Goal: Transaction & Acquisition: Register for event/course

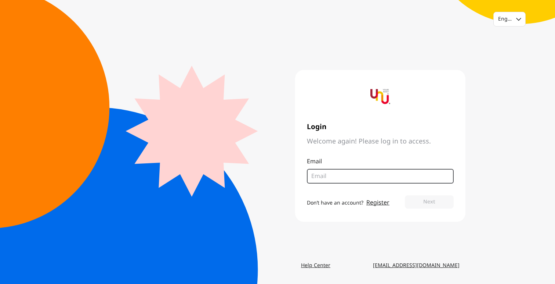
click at [321, 175] on input "email" at bounding box center [378, 176] width 132 height 9
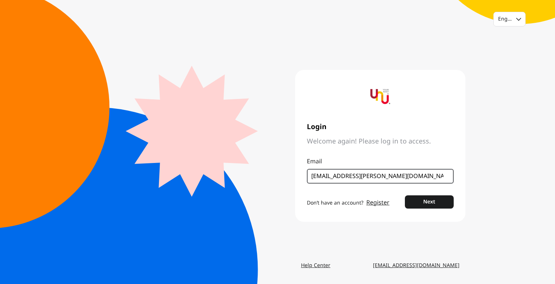
type input "[EMAIL_ADDRESS][PERSON_NAME][DOMAIN_NAME]"
click at [405, 195] on button "Next" at bounding box center [429, 201] width 49 height 13
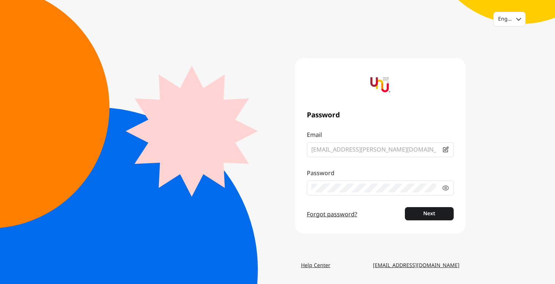
click at [405, 207] on button "Next" at bounding box center [429, 213] width 49 height 13
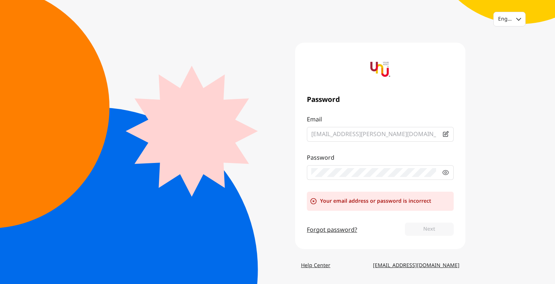
click at [331, 231] on link "Forgot password?" at bounding box center [332, 229] width 50 height 9
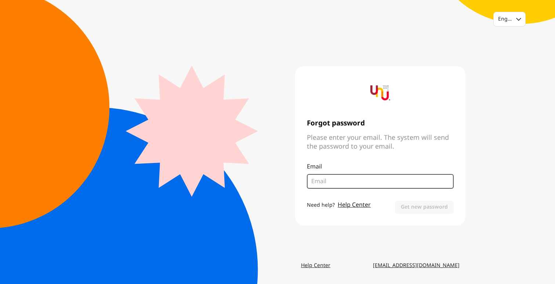
click at [332, 182] on input "email" at bounding box center [381, 181] width 138 height 9
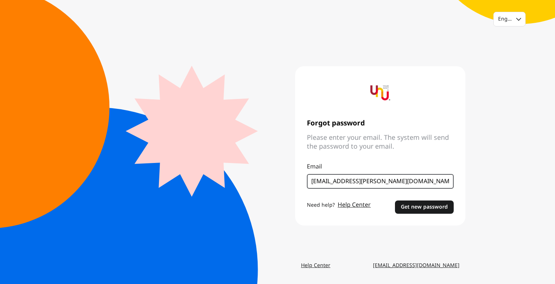
type input "[EMAIL_ADDRESS][PERSON_NAME][DOMAIN_NAME]"
click at [395, 200] on button "Get new password" at bounding box center [424, 206] width 59 height 13
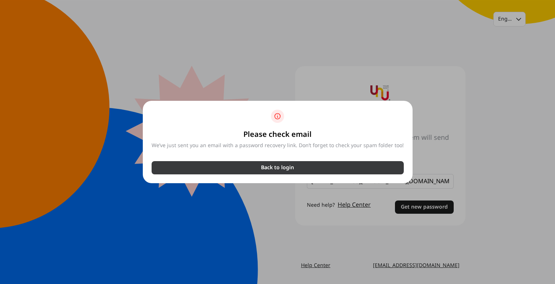
click at [274, 166] on p "Back to login" at bounding box center [277, 167] width 33 height 7
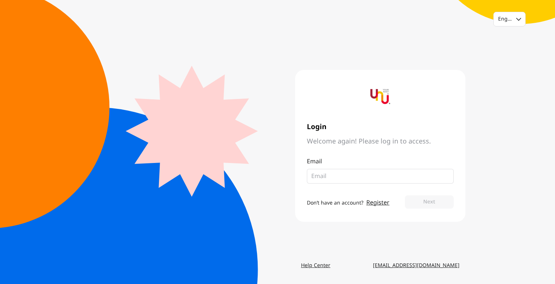
click at [374, 203] on link "Register" at bounding box center [378, 202] width 23 height 9
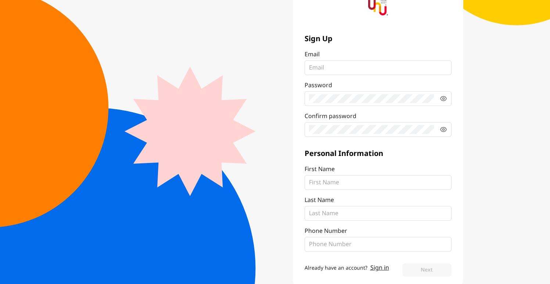
scroll to position [51, 0]
click at [323, 70] on input "Email" at bounding box center [378, 68] width 138 height 9
type input "[EMAIL_ADDRESS][PERSON_NAME][DOMAIN_NAME]"
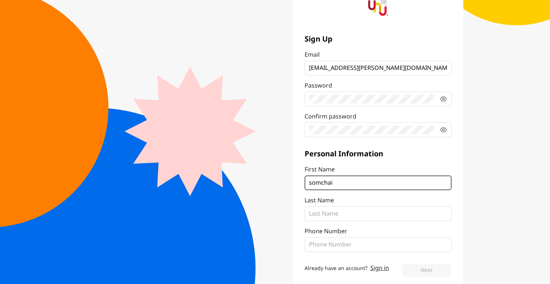
type input "somchai"
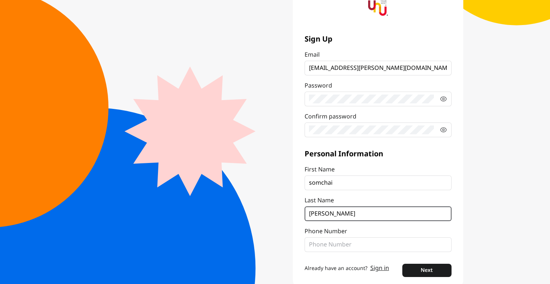
type input "[PERSON_NAME]"
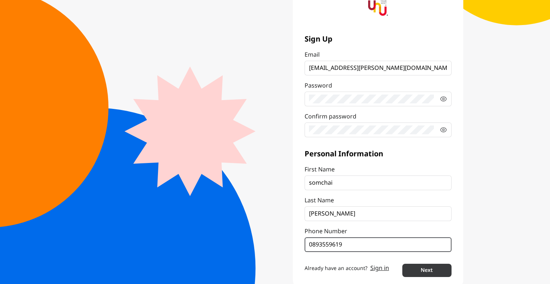
type input "0893559619"
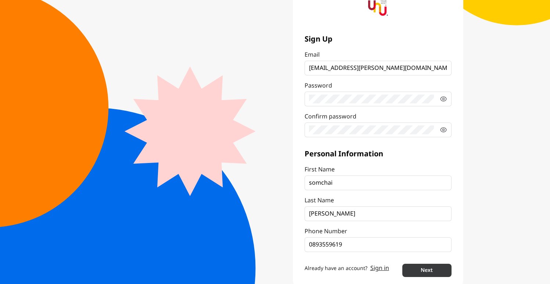
click at [422, 267] on button "Next" at bounding box center [426, 269] width 49 height 13
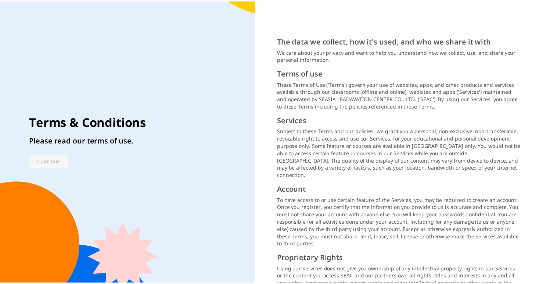
scroll to position [902, 0]
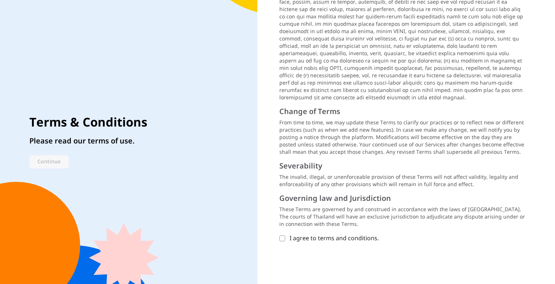
click at [282, 236] on icon at bounding box center [282, 238] width 4 height 4
click at [282, 235] on input "I agree to terms and conditions." at bounding box center [283, 238] width 6 height 6
checkbox input "true"
click at [53, 165] on button "Continue" at bounding box center [48, 161] width 39 height 13
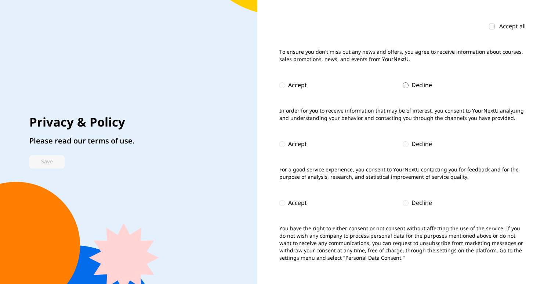
click at [406, 84] on div at bounding box center [406, 85] width 6 height 6
click at [407, 145] on div at bounding box center [406, 144] width 6 height 6
click at [407, 204] on div at bounding box center [406, 203] width 6 height 6
click at [33, 163] on button "Save" at bounding box center [46, 161] width 35 height 13
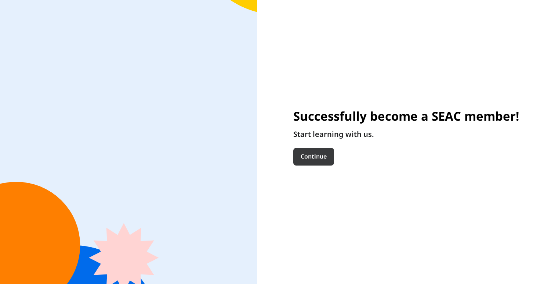
click at [309, 158] on button "Continue" at bounding box center [314, 157] width 41 height 18
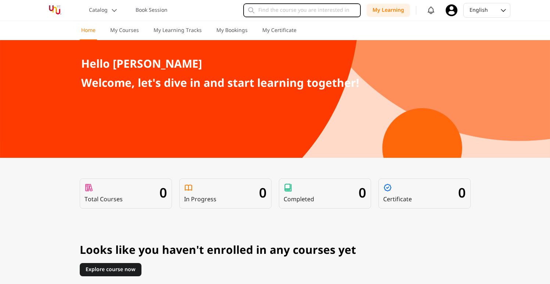
click at [279, 15] on input "text" at bounding box center [302, 10] width 118 height 14
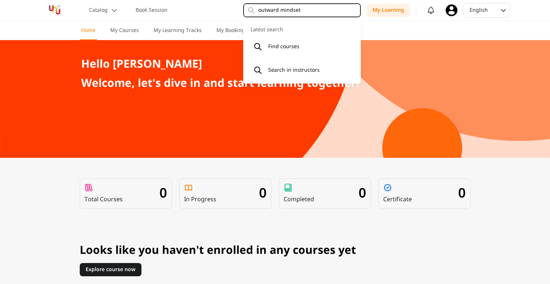
type input "outward mindset"
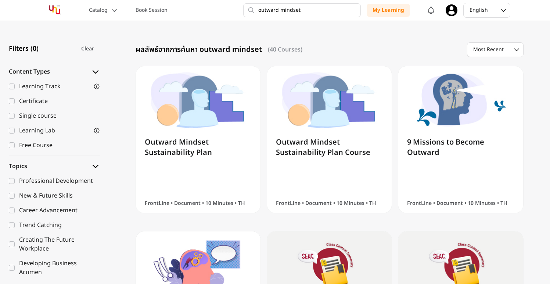
scroll to position [158, 0]
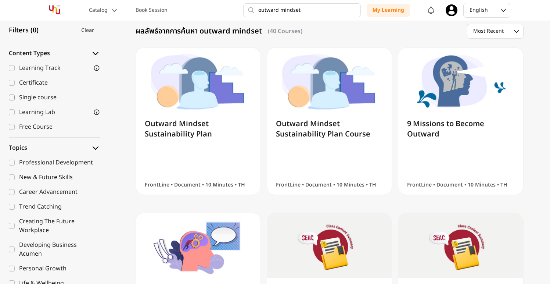
click at [11, 97] on icon at bounding box center [12, 97] width 4 height 4
click at [11, 97] on input "Single course" at bounding box center [12, 97] width 6 height 6
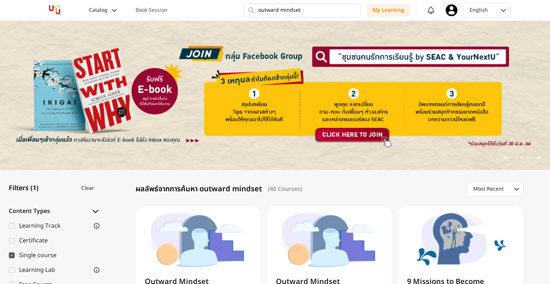
click at [113, 10] on icon at bounding box center [114, 10] width 7 height 7
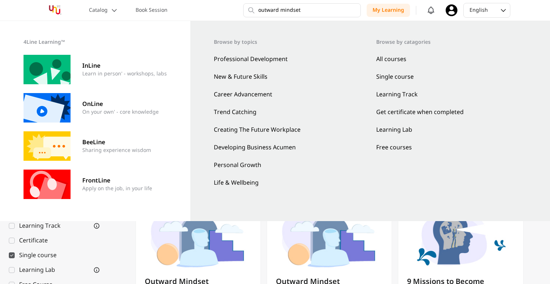
click at [116, 78] on div "InLine Learn in person' - workshops, labs​" at bounding box center [95, 69] width 143 height 29
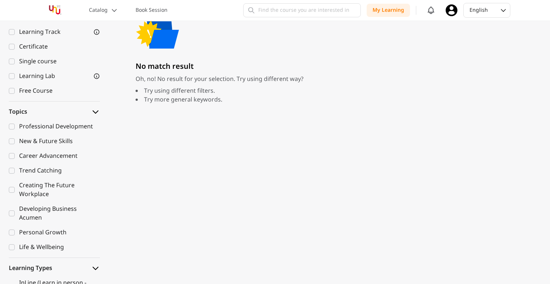
scroll to position [194, 0]
click at [63, 127] on div "Professional Development" at bounding box center [59, 126] width 81 height 9
click at [15, 127] on input "Professional Development" at bounding box center [12, 126] width 6 height 6
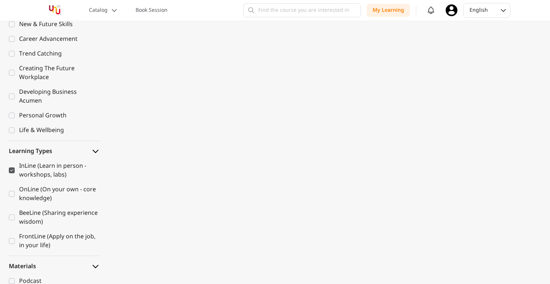
scroll to position [229, 0]
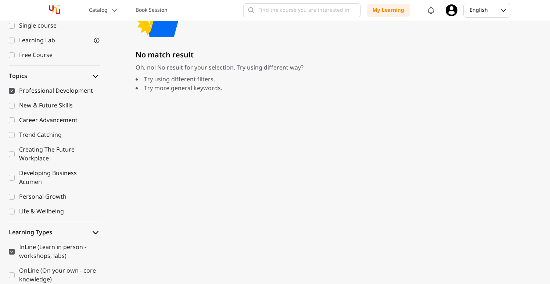
click at [11, 90] on icon at bounding box center [12, 91] width 4 height 4
click at [11, 90] on input "Professional Development" at bounding box center [12, 91] width 6 height 6
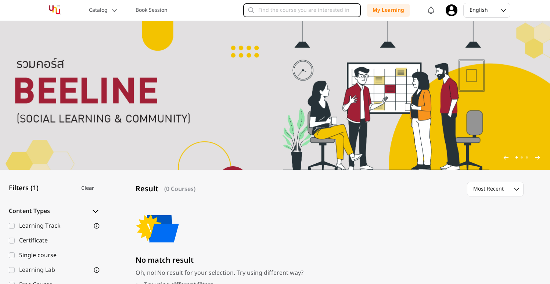
click at [307, 13] on input "text" at bounding box center [302, 10] width 118 height 14
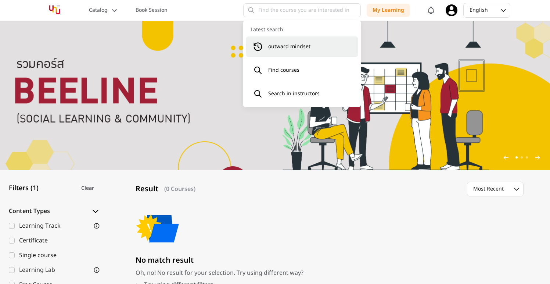
click at [291, 42] on li "outward mindset" at bounding box center [302, 46] width 112 height 21
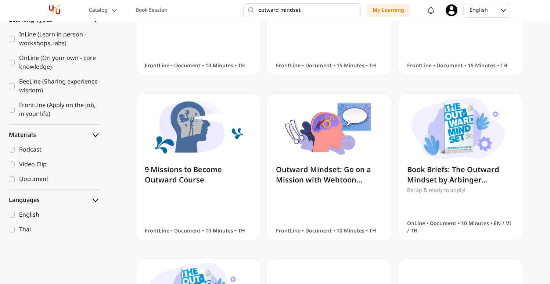
scroll to position [441, 0]
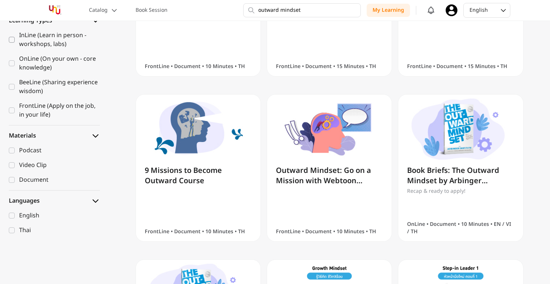
click at [11, 37] on icon at bounding box center [12, 39] width 4 height 4
click at [11, 37] on input "InLine (Learn in person - workshops, labs)" at bounding box center [12, 40] width 6 height 6
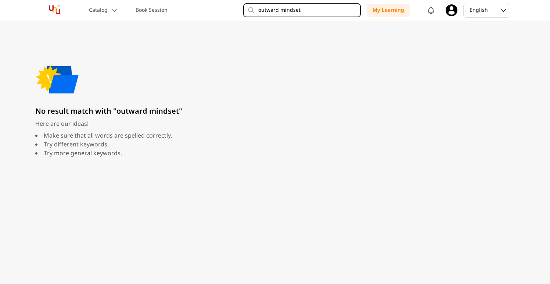
click at [284, 9] on input "outward mindset" at bounding box center [302, 10] width 118 height 14
type input "outward"
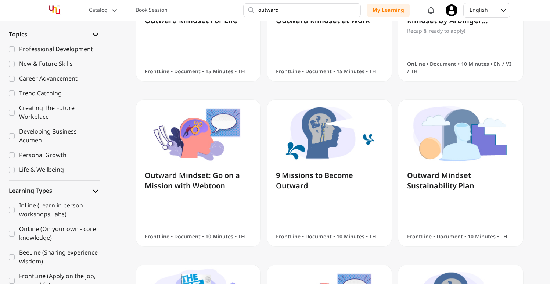
scroll to position [291, 0]
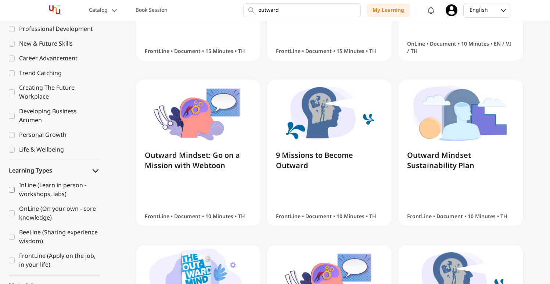
click at [13, 189] on icon at bounding box center [12, 189] width 4 height 4
click at [13, 189] on input "InLine (Learn in person - workshops, labs)" at bounding box center [12, 190] width 6 height 6
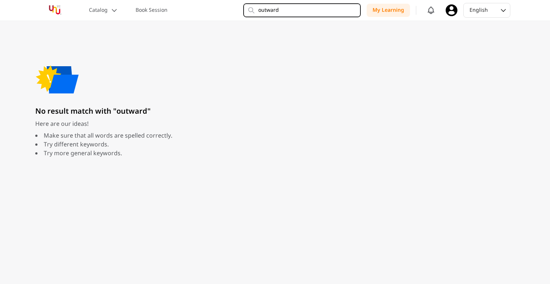
click at [293, 8] on input "outward" at bounding box center [302, 10] width 118 height 14
drag, startPoint x: 294, startPoint y: 10, endPoint x: 190, endPoint y: 8, distance: 103.6
click at [190, 8] on div "Catalog Book Session outward Latest search Find courses Search in instructors M…" at bounding box center [275, 10] width 470 height 21
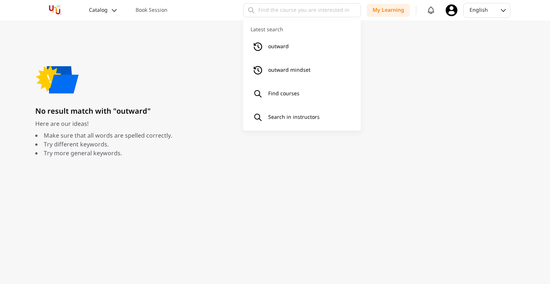
click at [100, 9] on p "Catalog" at bounding box center [98, 10] width 19 height 7
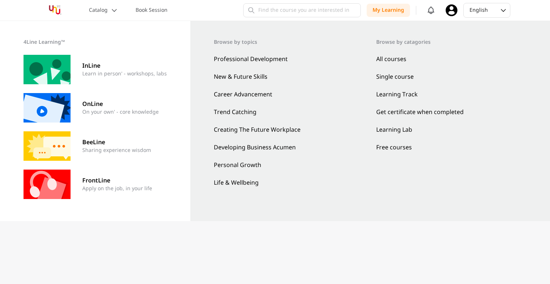
click at [97, 69] on p "InLine" at bounding box center [124, 65] width 84 height 9
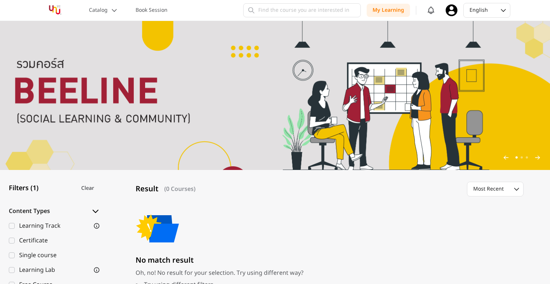
click at [53, 10] on img at bounding box center [55, 10] width 30 height 13
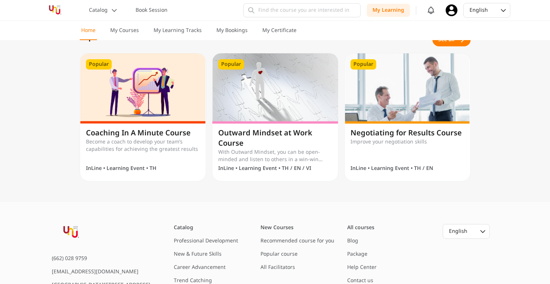
scroll to position [454, 0]
click at [282, 115] on img at bounding box center [275, 88] width 126 height 70
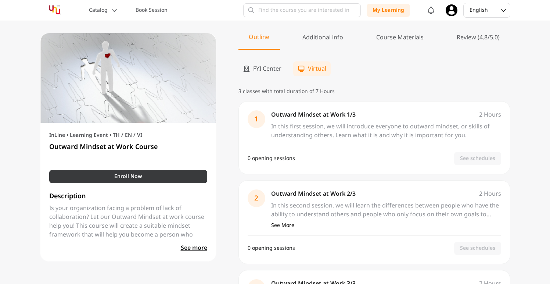
click at [155, 176] on button "Enroll Now" at bounding box center [128, 176] width 158 height 13
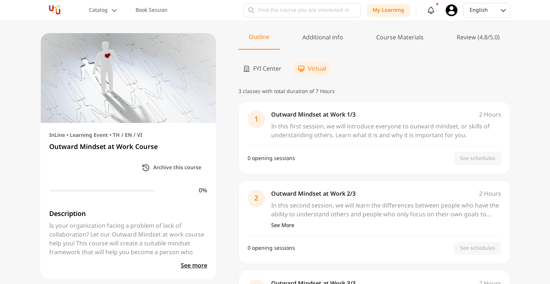
click at [266, 69] on span "FYI Center" at bounding box center [267, 68] width 28 height 9
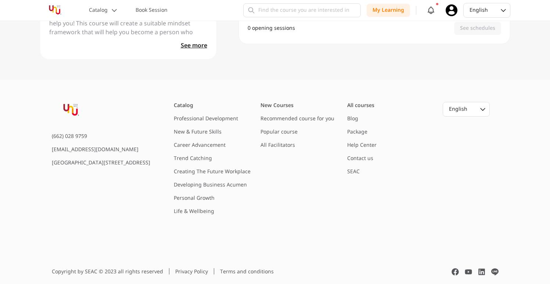
scroll to position [220, 0]
drag, startPoint x: 96, startPoint y: 177, endPoint x: 48, endPoint y: 137, distance: 62.0
click at [48, 137] on div "(662) 028 9759 helpme@yournextu.com FYI Center Building 2, 3rd floor, Rama 4 Ro…" at bounding box center [275, 157] width 470 height 113
copy div "(662) 028 9759 helpme@yournextu.com FYI Center Building 2, 3rd floor, Rama 4 Ro…"
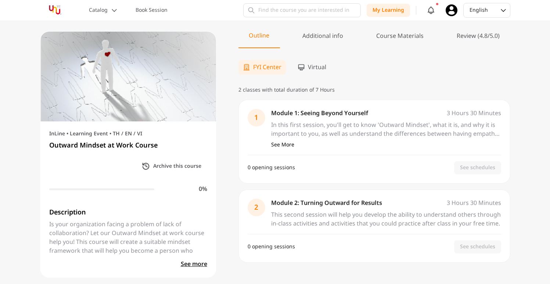
scroll to position [3, 0]
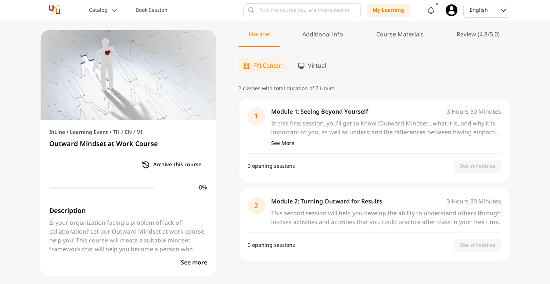
click at [164, 166] on p "Archive this course" at bounding box center [177, 164] width 48 height 7
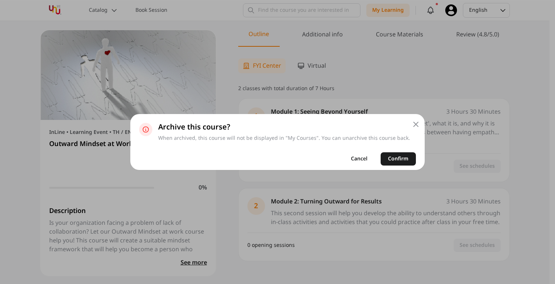
click at [357, 159] on p "Cancel" at bounding box center [359, 158] width 17 height 7
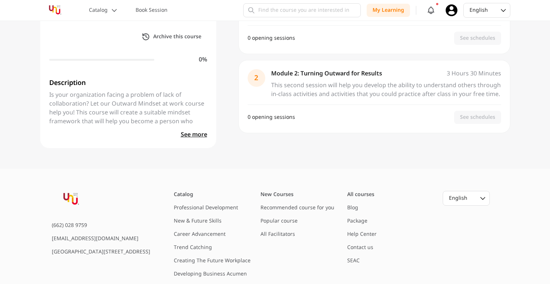
scroll to position [0, 0]
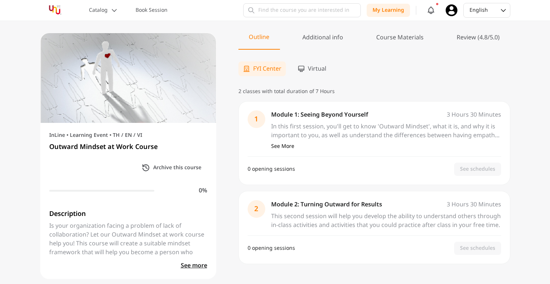
click at [383, 143] on div "3 Hours 30 Minutes Module 1: Seeing Beyond Yourself In this first session, you'…" at bounding box center [386, 130] width 230 height 40
click at [316, 40] on div "Additional info" at bounding box center [323, 41] width 62 height 16
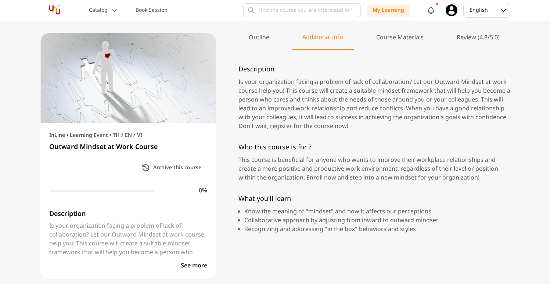
click at [426, 36] on div "Course Materials" at bounding box center [399, 41] width 69 height 16
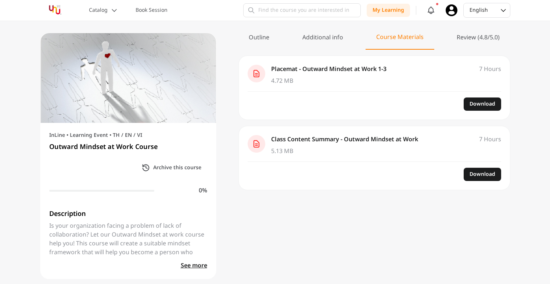
click at [467, 39] on div "Review (4.8/5.0)" at bounding box center [478, 41] width 64 height 16
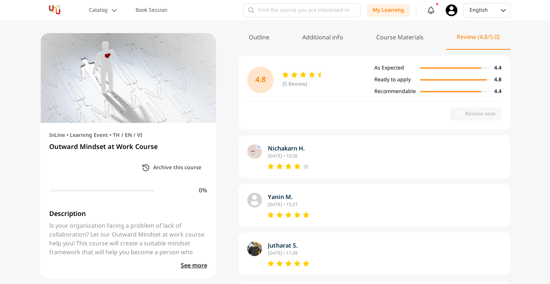
click at [403, 40] on div "Course Materials" at bounding box center [399, 41] width 69 height 16
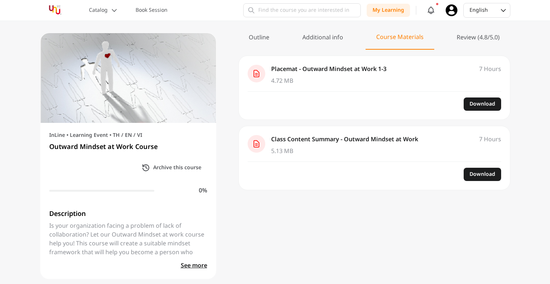
click at [474, 38] on div "Review (4.8/5.0)" at bounding box center [478, 41] width 64 height 16
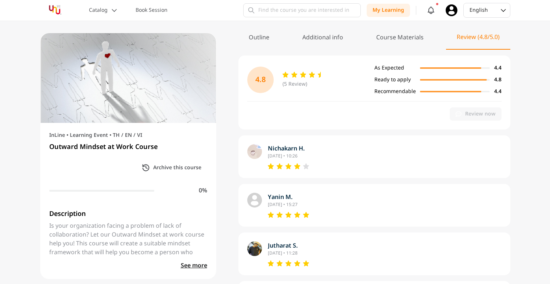
click at [397, 40] on div "Course Materials" at bounding box center [399, 41] width 69 height 16
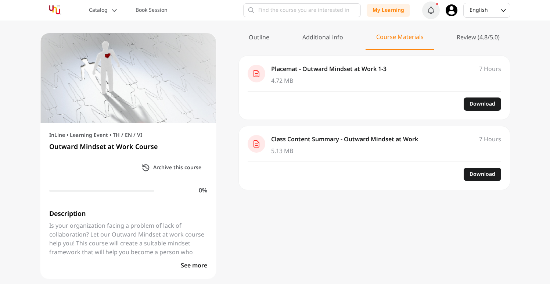
click at [429, 13] on icon at bounding box center [431, 10] width 12 height 12
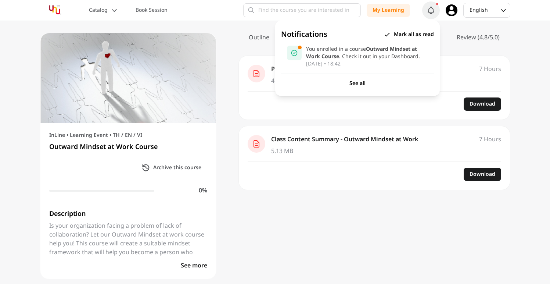
click at [358, 86] on link "See all" at bounding box center [357, 83] width 16 height 8
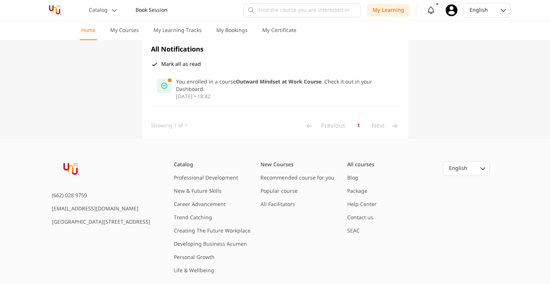
click at [160, 8] on p "Book Session" at bounding box center [152, 10] width 32 height 7
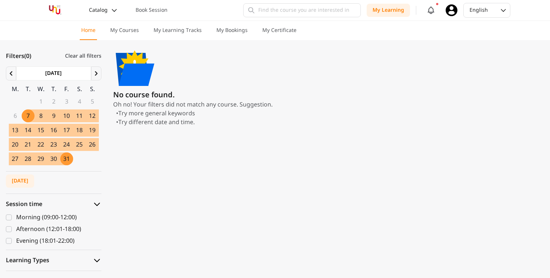
click at [103, 8] on p "Catalog" at bounding box center [98, 10] width 19 height 7
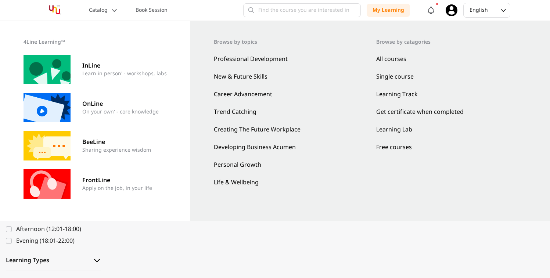
click at [93, 77] on p "Learn in person' - workshops, labs​" at bounding box center [124, 73] width 84 height 7
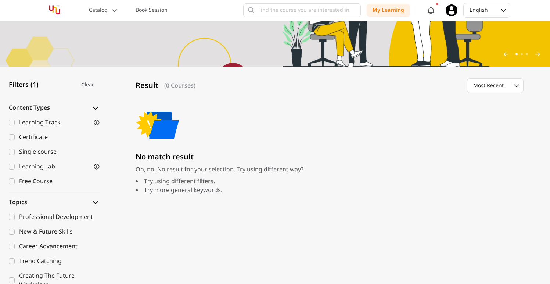
scroll to position [316, 0]
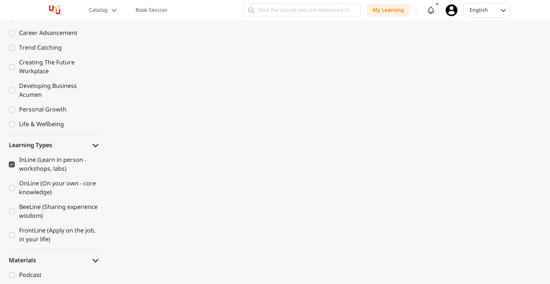
click at [8, 164] on div "Filters (1) Clear Content Types Learning Track Certificate Single course Learni…" at bounding box center [54, 111] width 109 height 517
click at [10, 165] on icon at bounding box center [12, 164] width 4 height 4
click at [10, 165] on input "InLine (Learn in person - workshops, labs)" at bounding box center [12, 164] width 6 height 6
